Goal: Task Accomplishment & Management: Manage account settings

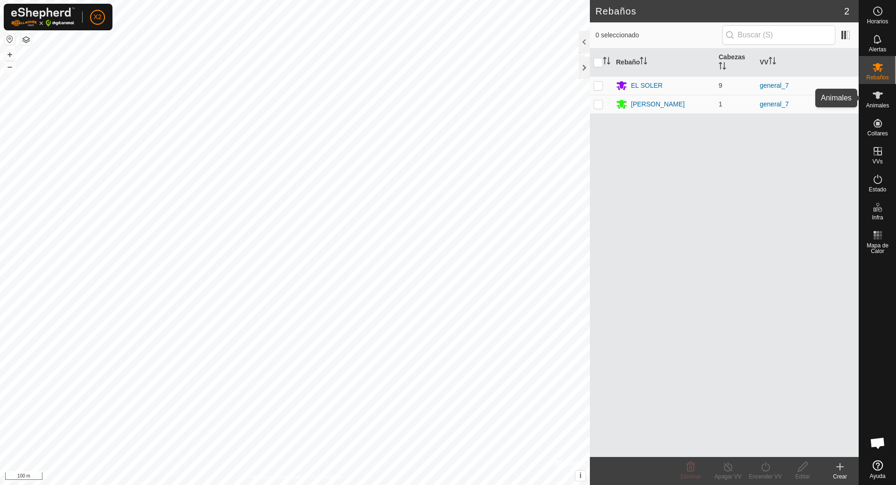
click at [874, 91] on icon at bounding box center [877, 95] width 11 height 11
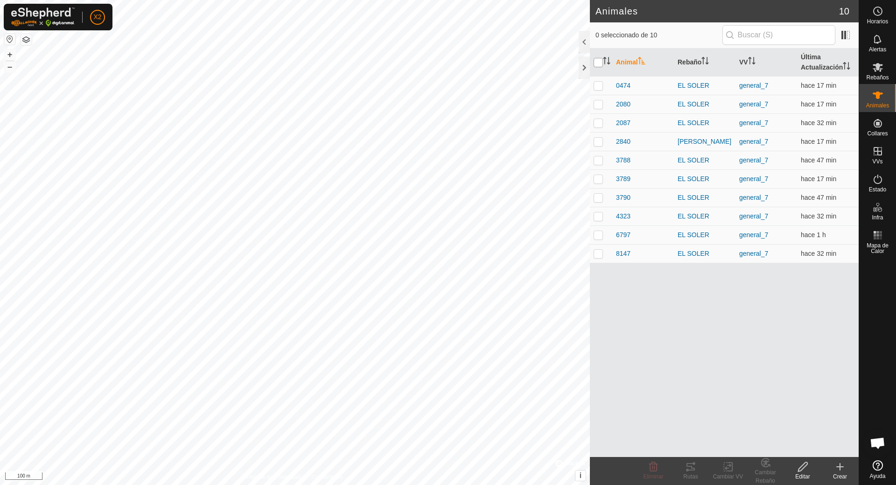
click at [599, 61] on input "checkbox" at bounding box center [598, 62] width 9 height 9
checkbox input "true"
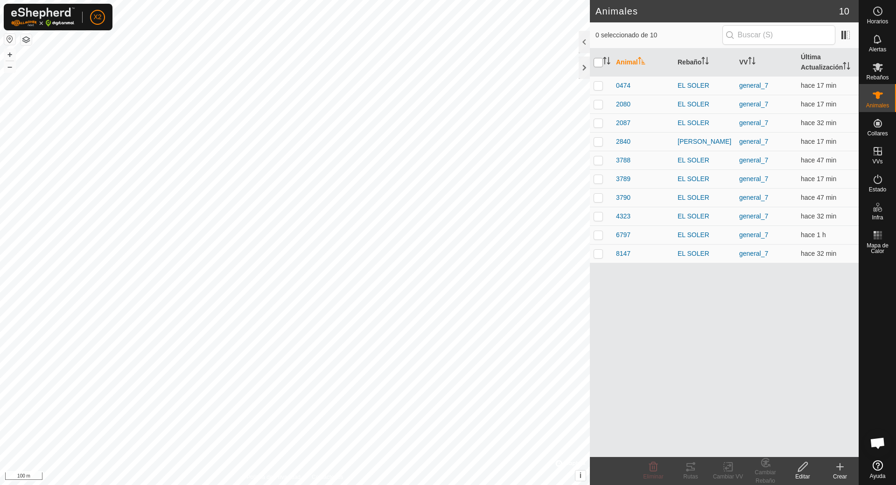
checkbox input "true"
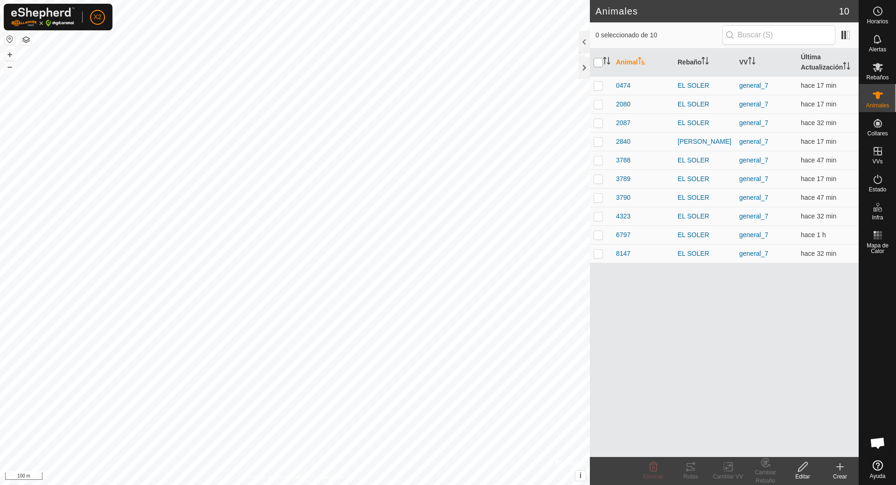
checkbox input "true"
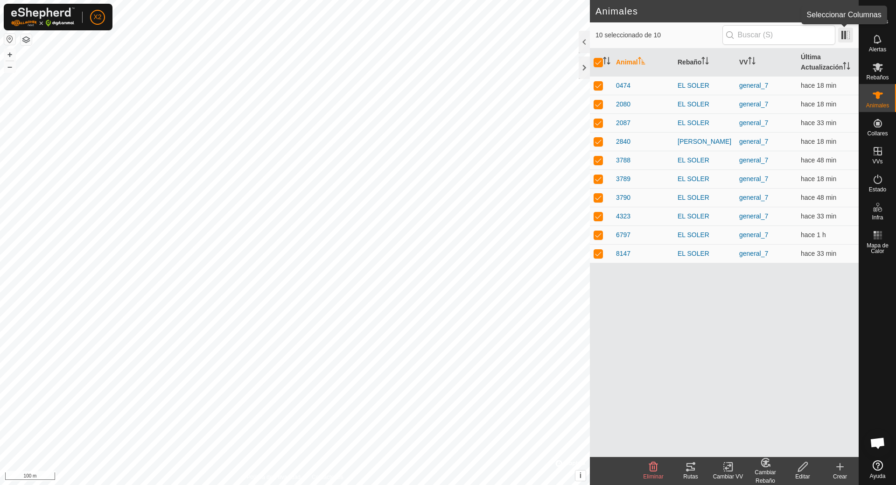
click at [845, 33] on span at bounding box center [845, 35] width 15 height 15
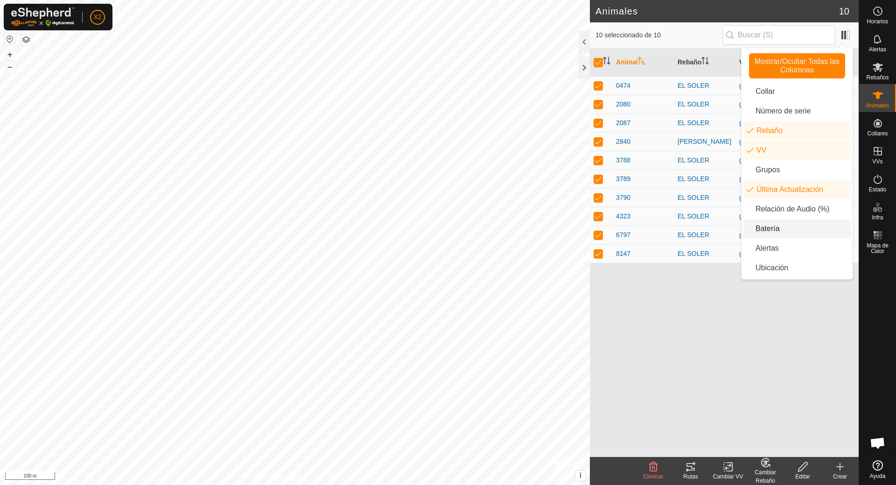
click at [777, 231] on li "Batería" at bounding box center [797, 228] width 107 height 19
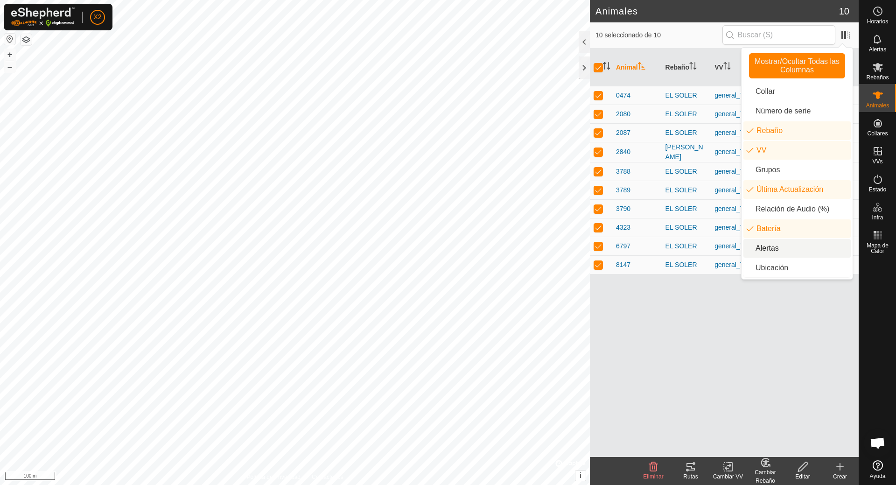
click at [772, 248] on li "Alertas" at bounding box center [797, 248] width 107 height 19
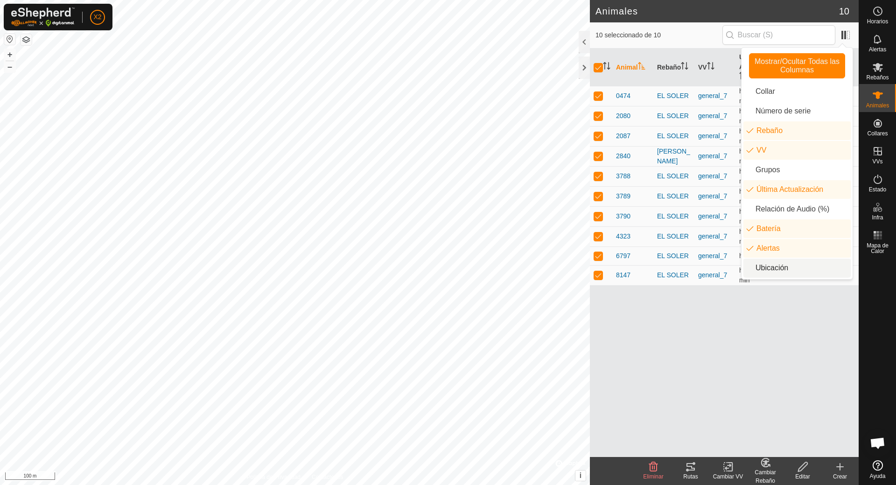
click at [704, 347] on div "Animal Rebaño VV Última Actualización Batería Alertas 0474 EL [PERSON_NAME] gen…" at bounding box center [724, 253] width 269 height 408
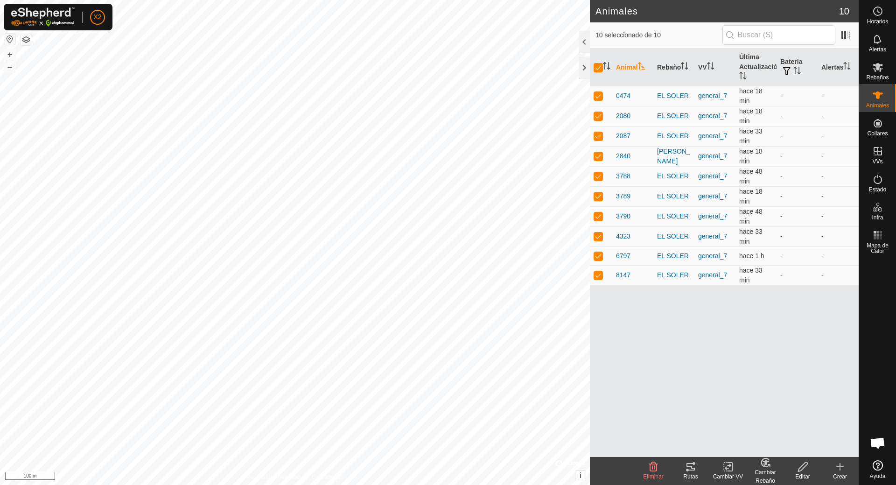
click at [686, 468] on icon at bounding box center [690, 466] width 11 height 11
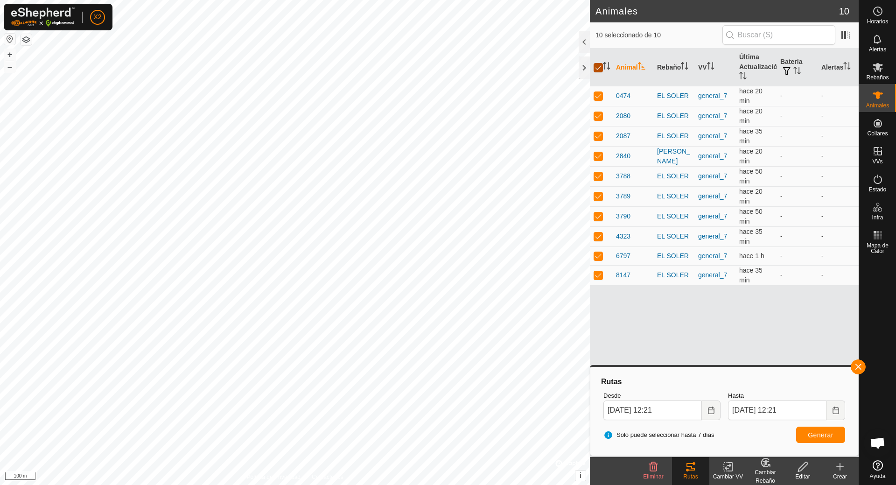
click at [600, 66] on input "checkbox" at bounding box center [598, 67] width 9 height 9
checkbox input "false"
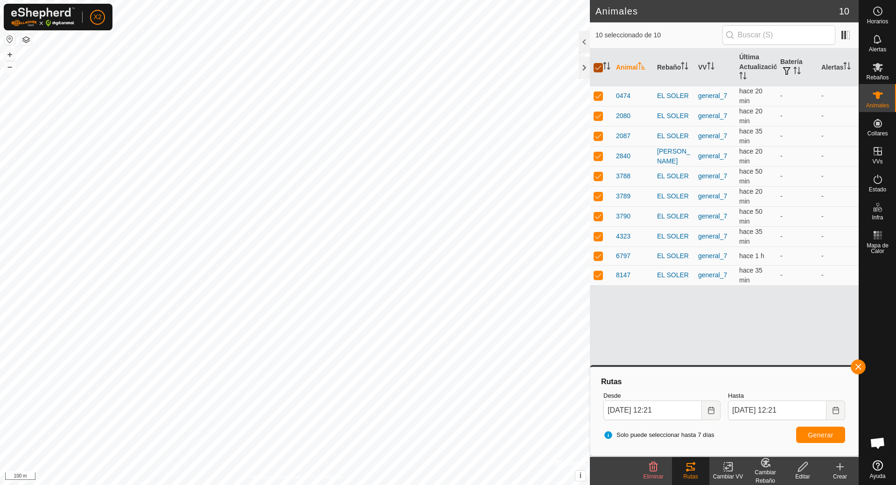
checkbox input "false"
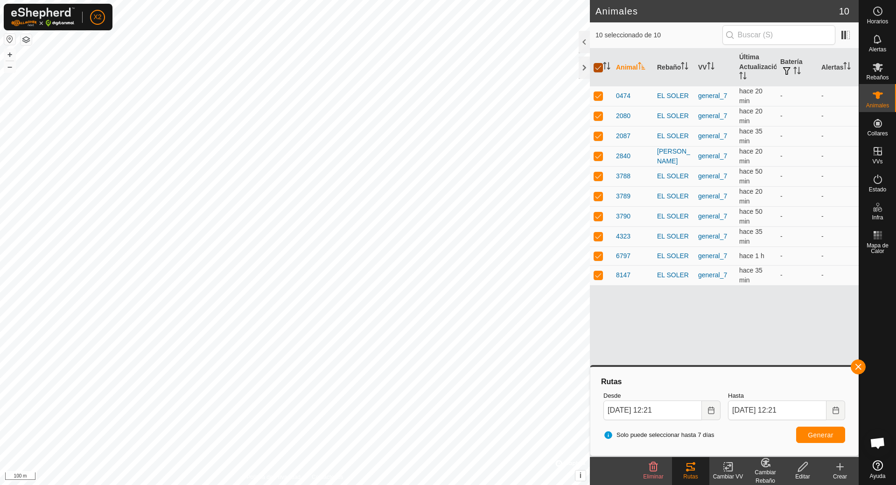
checkbox input "false"
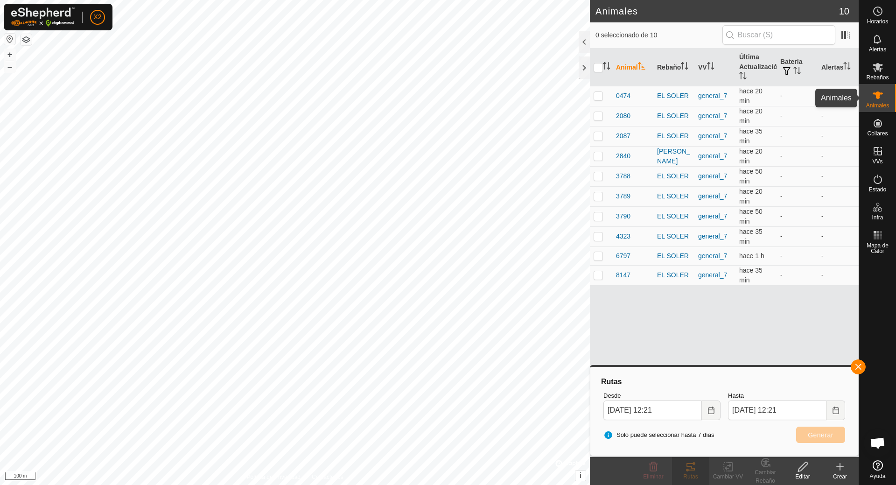
click at [877, 99] on icon at bounding box center [877, 95] width 11 height 11
click at [859, 366] on button "button" at bounding box center [858, 366] width 15 height 15
